Goal: Task Accomplishment & Management: Manage account settings

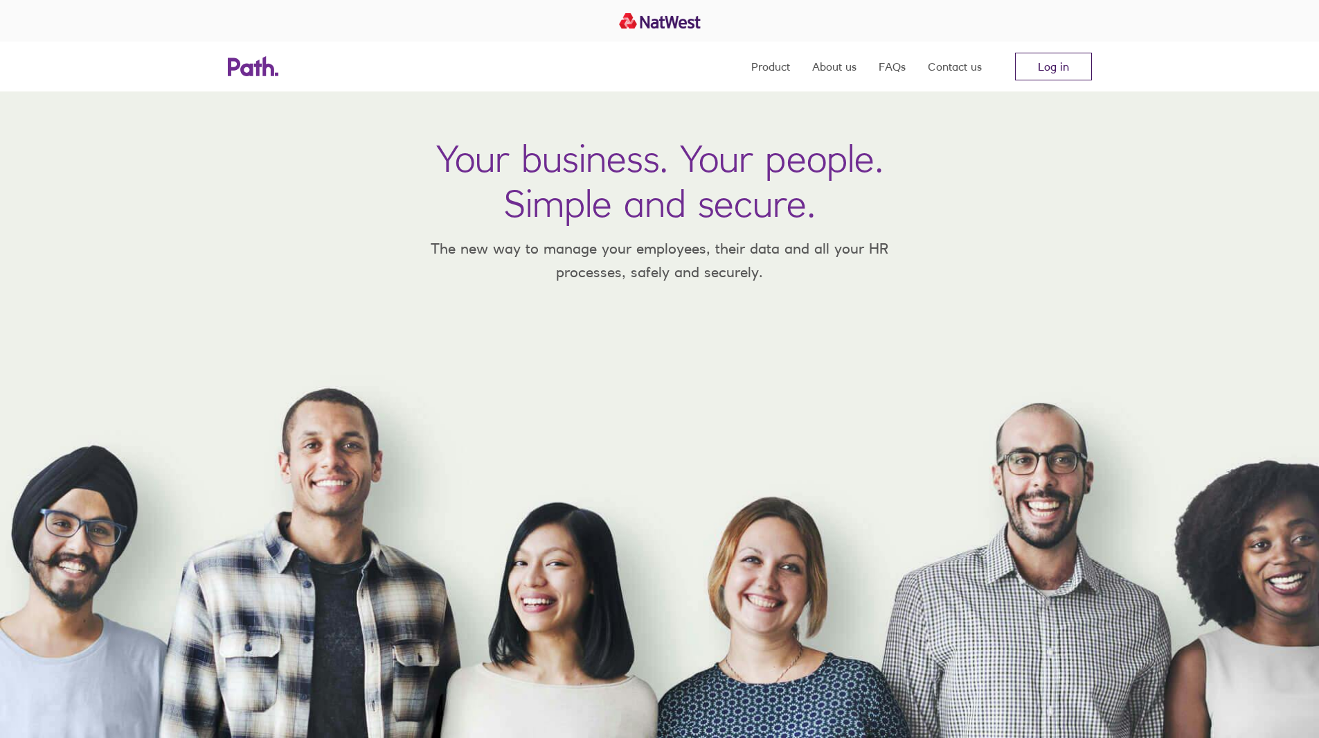
click at [1055, 64] on link "Log in" at bounding box center [1053, 67] width 77 height 28
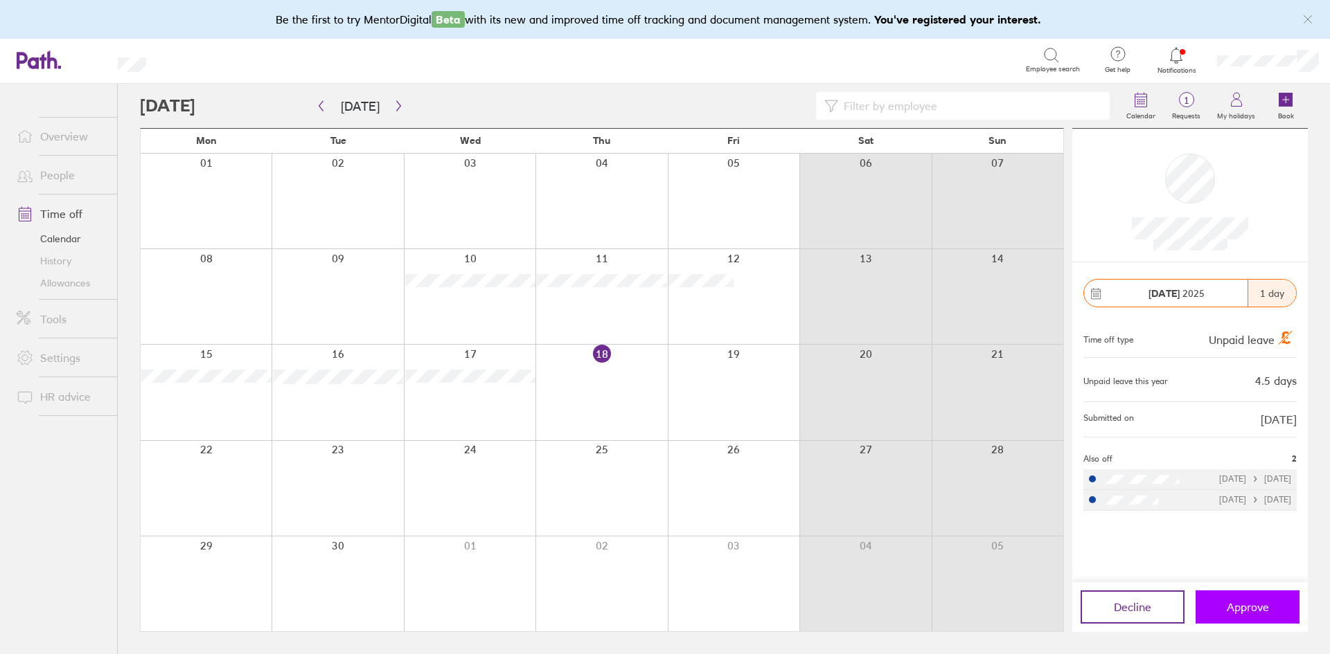
click at [1239, 604] on span "Approve" at bounding box center [1248, 607] width 42 height 12
